Goal: Check status: Check status

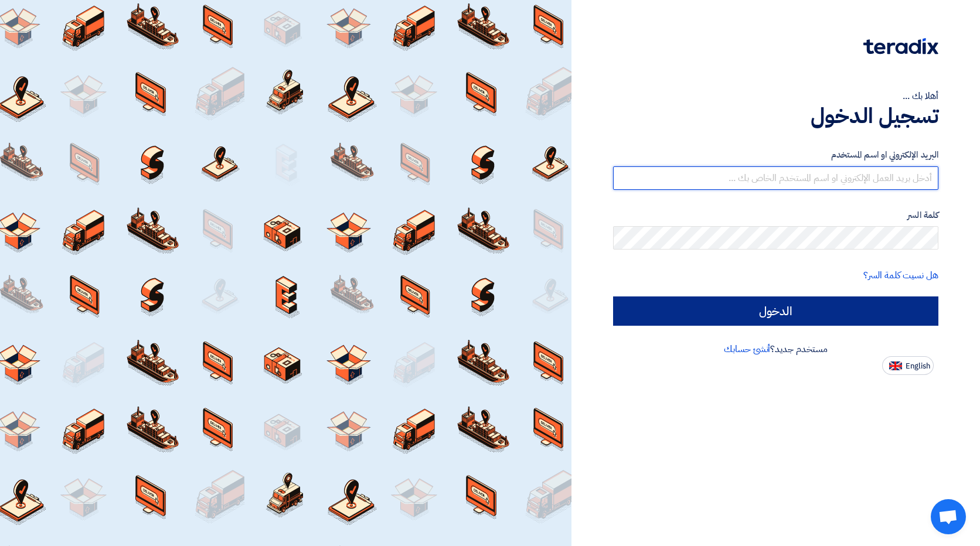
type input "[EMAIL_ADDRESS][DOMAIN_NAME]"
click at [838, 308] on input "الدخول" at bounding box center [775, 310] width 325 height 29
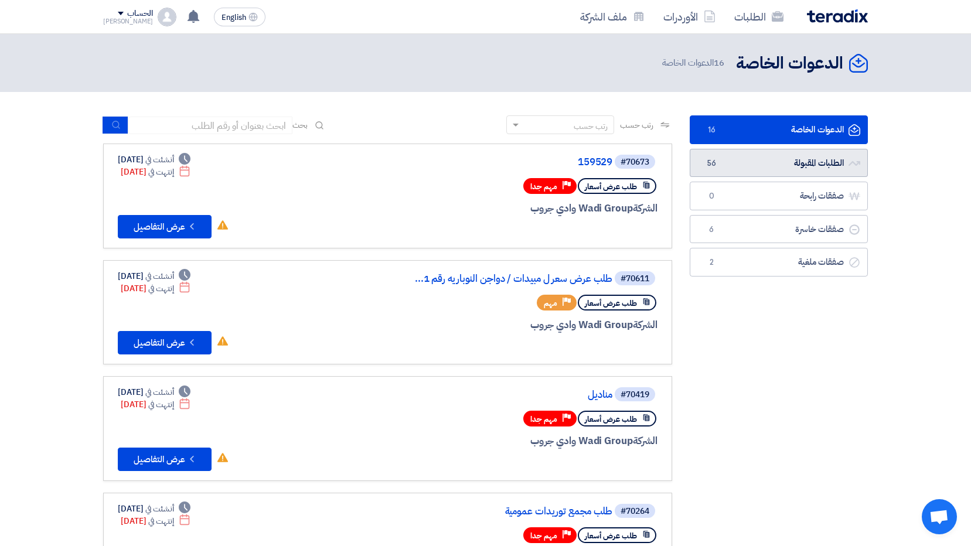
click at [757, 173] on link "الطلبات المقبولة الطلبات المقبولة 56" at bounding box center [779, 163] width 178 height 29
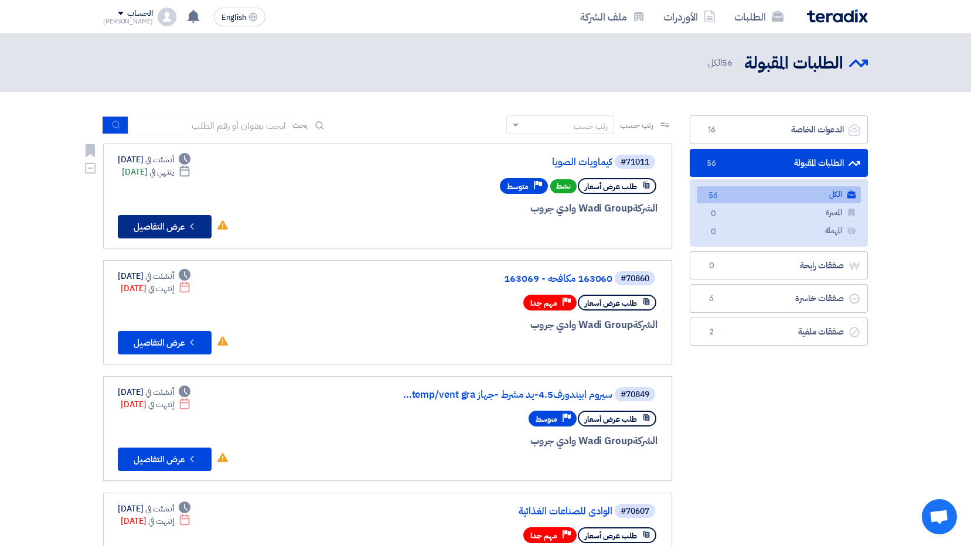
click at [159, 215] on button "Check details عرض التفاصيل" at bounding box center [165, 226] width 94 height 23
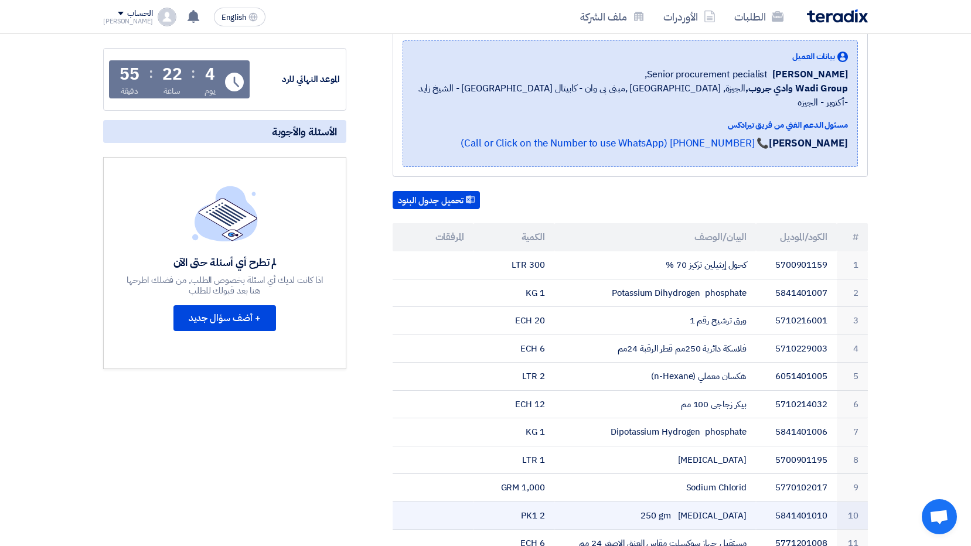
scroll to position [176, 0]
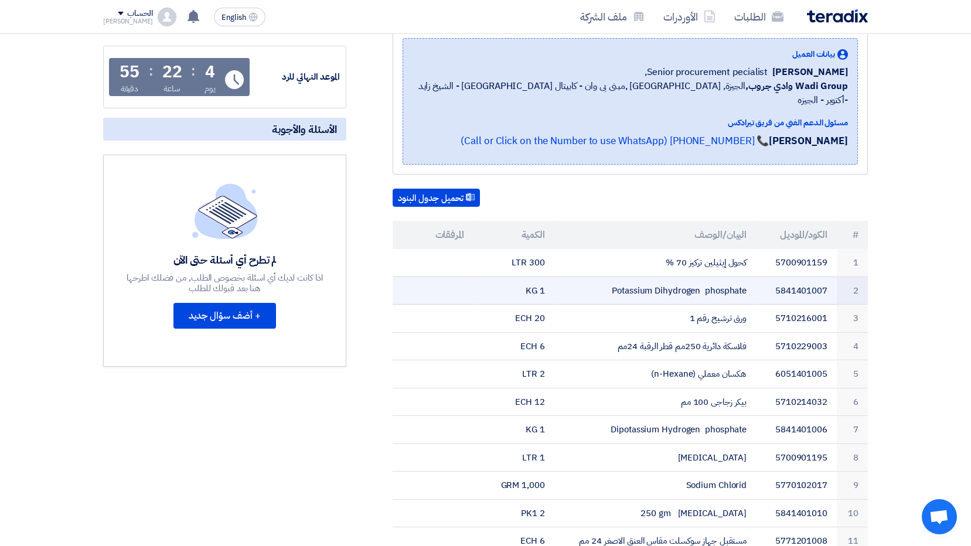
click at [707, 281] on td "Potassium Dihydrogen phosphate" at bounding box center [655, 291] width 202 height 28
copy tr "Potassium Dihydrogen phosphate"
